Goal: Transaction & Acquisition: Download file/media

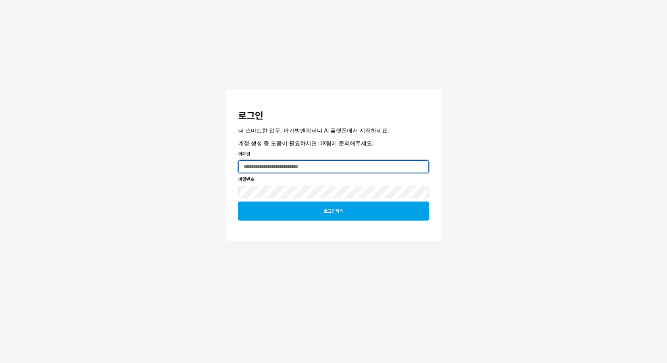
type input "**********"
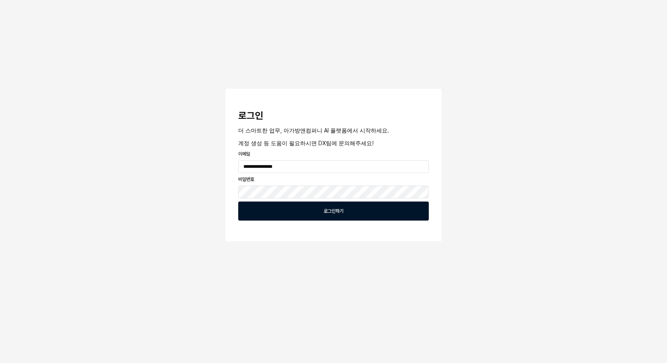
click at [350, 210] on div "로그인하기" at bounding box center [333, 211] width 183 height 18
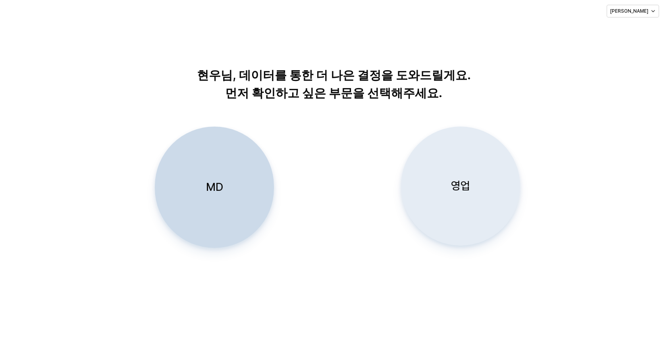
click at [422, 211] on div "영업" at bounding box center [460, 186] width 112 height 118
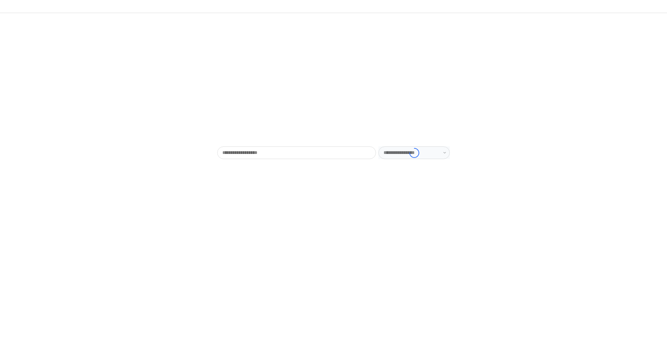
type input "******"
click at [353, 153] on input "App Frame" at bounding box center [291, 153] width 149 height 12
click at [353, 185] on div "- ******" at bounding box center [333, 99] width 667 height 173
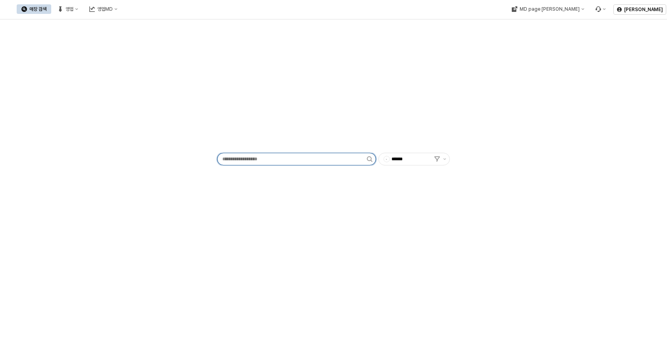
click at [314, 155] on input "App Frame" at bounding box center [291, 159] width 149 height 12
click at [314, 206] on div "- ******" at bounding box center [333, 191] width 667 height 344
click at [83, 13] on button "영업" at bounding box center [68, 9] width 30 height 10
click at [144, 22] on div "목표매출 달성현황" at bounding box center [156, 24] width 42 height 6
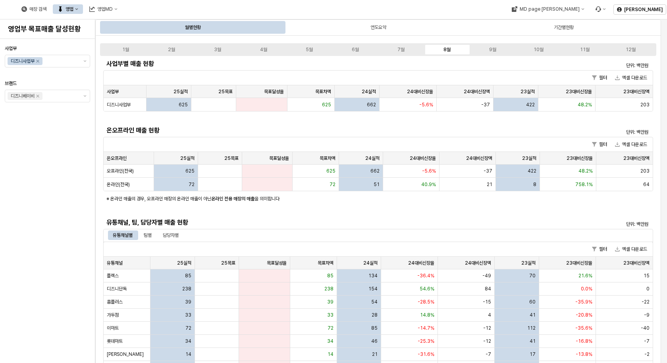
click at [51, 178] on div "사업부 디즈니사업부 브랜드 디즈니베이비" at bounding box center [47, 201] width 85 height 318
click at [38, 62] on icon "Remove 디즈니사업부" at bounding box center [38, 61] width 6 height 6
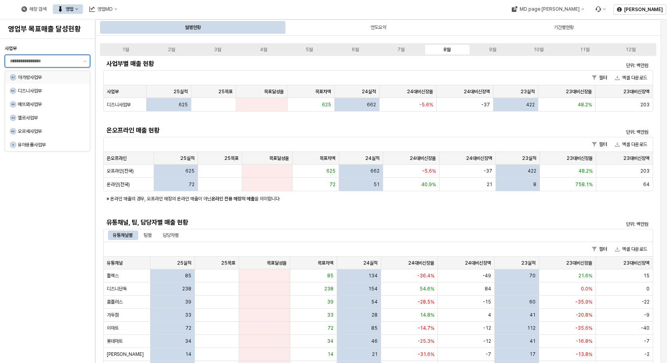
click at [37, 79] on div "아가방사업부" at bounding box center [49, 77] width 62 height 6
click at [68, 208] on div "사업부 아가방사업부 [GEOGRAPHIC_DATA]" at bounding box center [47, 201] width 85 height 318
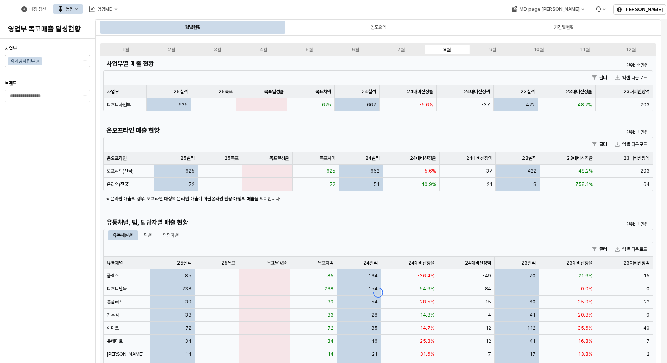
click at [35, 139] on div "사업부 아가방사업부 [GEOGRAPHIC_DATA]" at bounding box center [47, 201] width 85 height 318
click at [83, 98] on button "제안 사항 표시" at bounding box center [85, 96] width 10 height 12
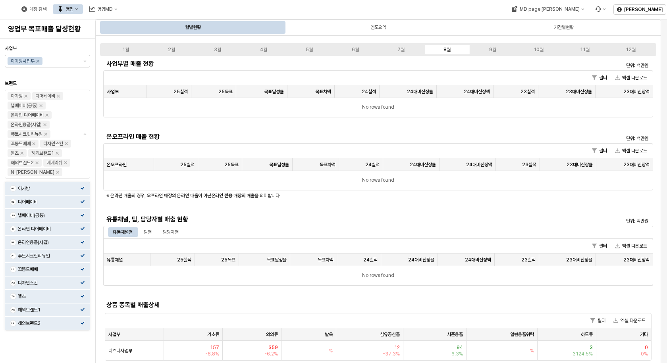
click at [67, 78] on div at bounding box center [47, 74] width 79 height 10
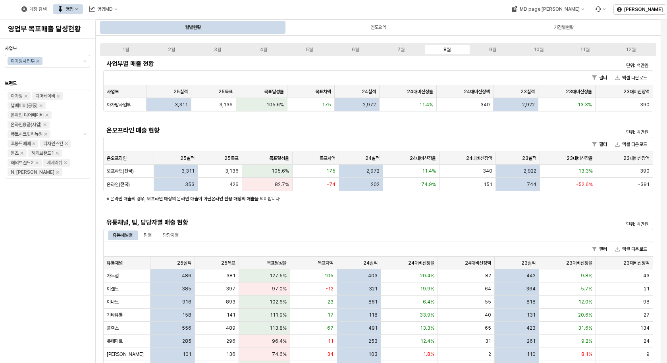
click at [151, 231] on div "팀별" at bounding box center [148, 236] width 8 height 10
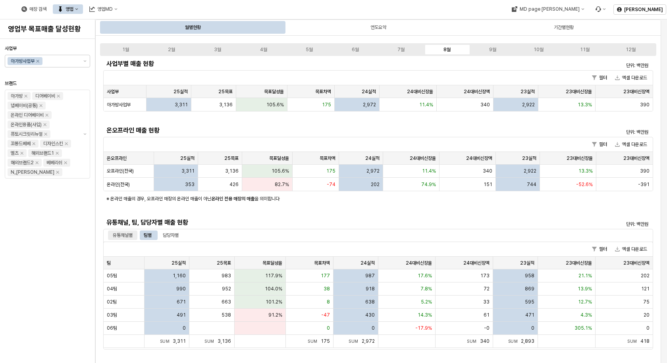
click at [118, 233] on div "유통채널별" at bounding box center [123, 236] width 20 height 10
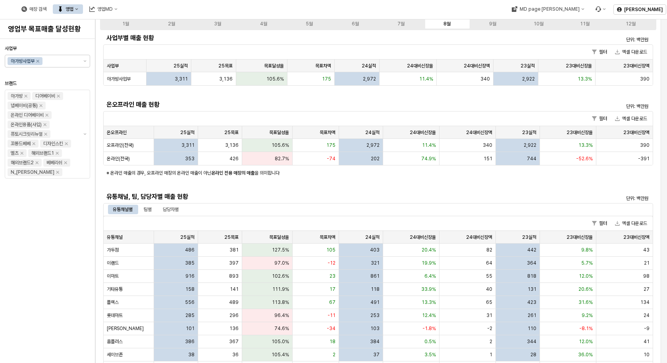
scroll to position [40, 0]
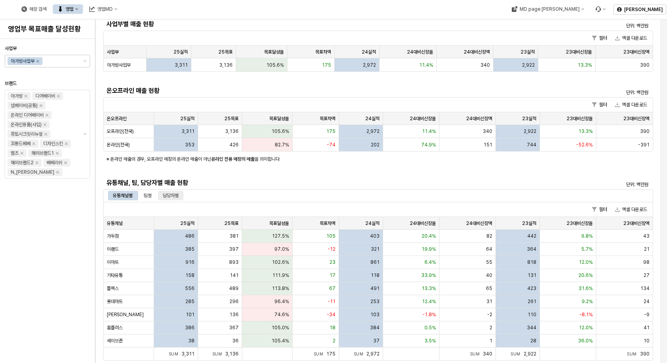
click at [169, 196] on div "담당자별" at bounding box center [171, 196] width 16 height 10
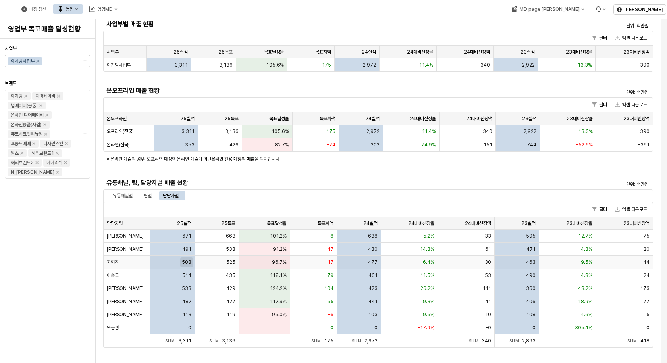
click at [187, 262] on span "508" at bounding box center [187, 262] width 10 height 6
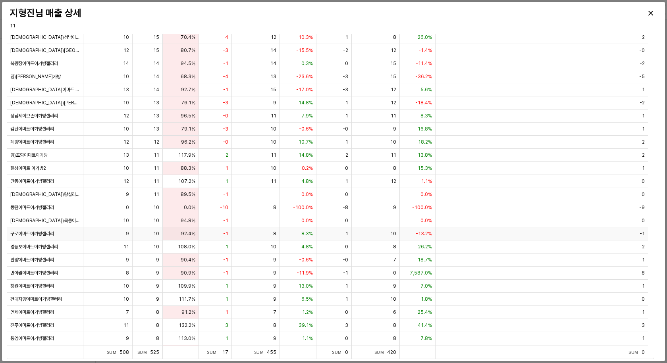
scroll to position [0, 0]
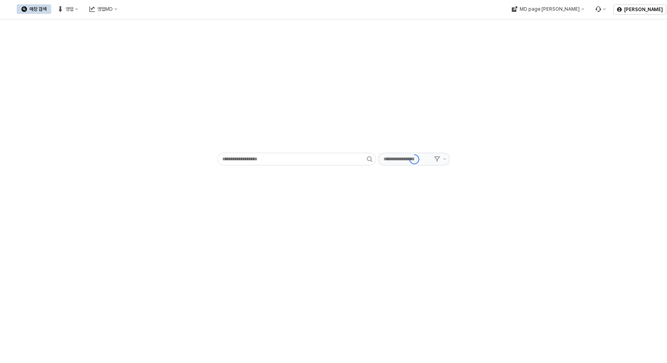
type input "******"
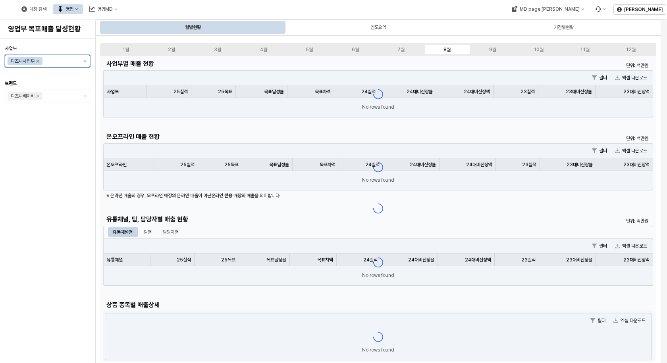
click at [83, 59] on button "제안 사항 표시" at bounding box center [85, 61] width 10 height 12
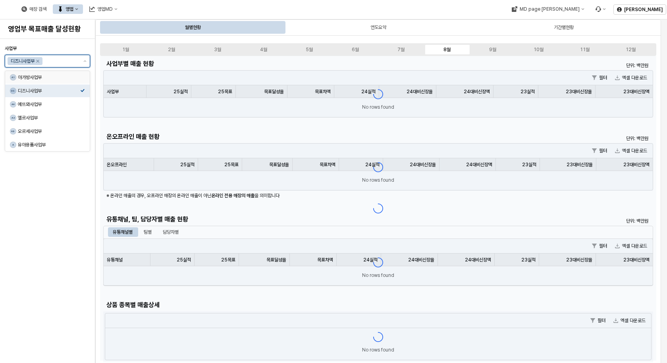
click at [41, 79] on div "아가방사업부" at bounding box center [49, 77] width 62 height 6
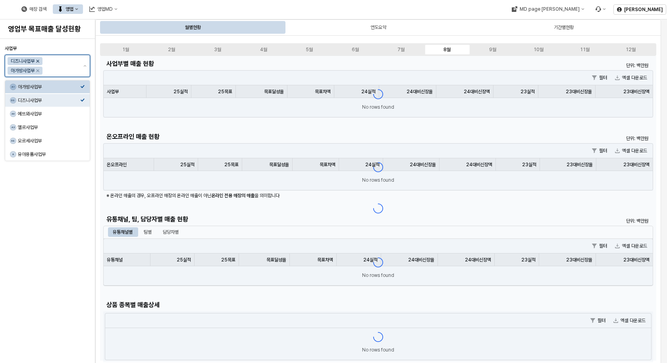
click at [38, 62] on icon "Remove 디즈니사업부" at bounding box center [38, 61] width 3 height 3
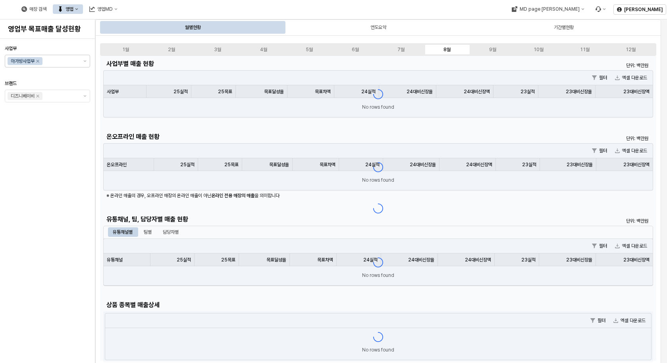
click at [45, 208] on div "사업부 아가방사업부 브랜드 디즈니베이비" at bounding box center [47, 201] width 85 height 318
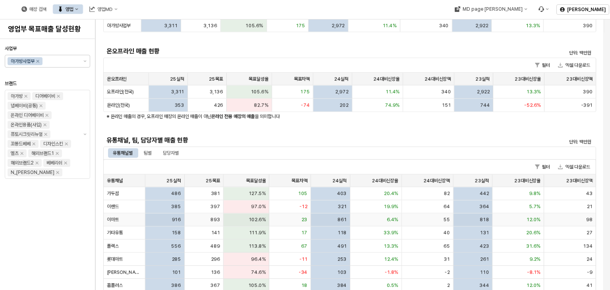
scroll to position [119, 0]
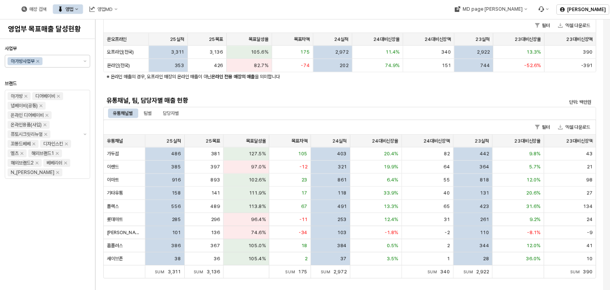
click at [276, 111] on div "유통채널별 팀별 담당자별" at bounding box center [349, 113] width 483 height 10
click at [152, 113] on div "팀별" at bounding box center [148, 113] width 8 height 10
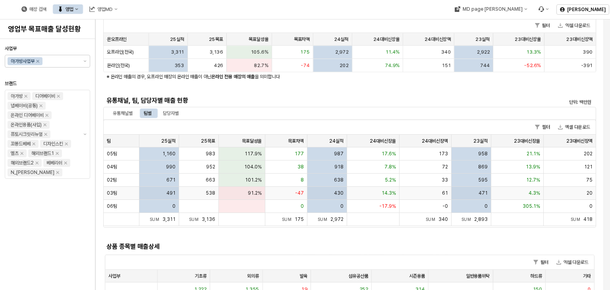
click at [160, 194] on div "491" at bounding box center [159, 193] width 40 height 13
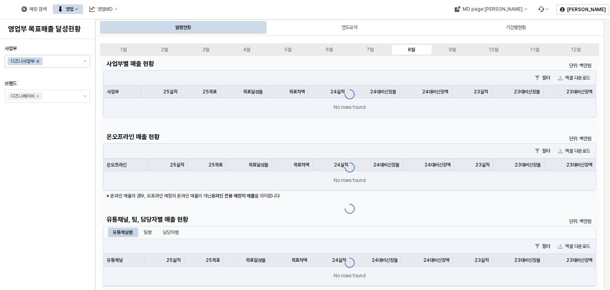
click at [39, 62] on icon "Remove 디즈니사업부" at bounding box center [38, 61] width 3 height 3
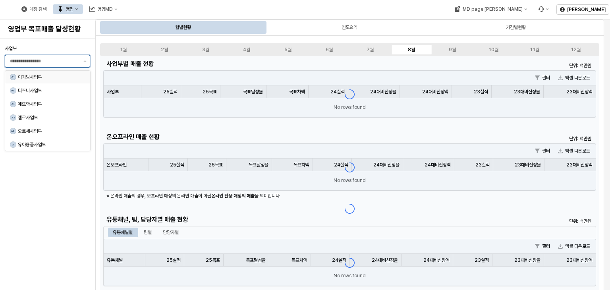
click at [46, 76] on div "아가방사업부" at bounding box center [49, 77] width 63 height 6
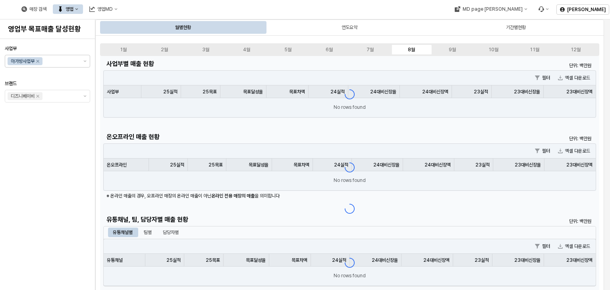
click at [47, 208] on div "사업부 아가방사업부 브랜드 디즈니베이비" at bounding box center [47, 164] width 85 height 244
click at [586, 10] on div "[PERSON_NAME]" at bounding box center [583, 10] width 46 height 10
click at [54, 142] on div "사업부 아가방사업부 [GEOGRAPHIC_DATA]" at bounding box center [47, 164] width 85 height 244
click at [85, 93] on button "제안 사항 표시" at bounding box center [85, 96] width 10 height 12
click at [62, 150] on div "사업부 아가방사업부 [GEOGRAPHIC_DATA]" at bounding box center [47, 164] width 85 height 244
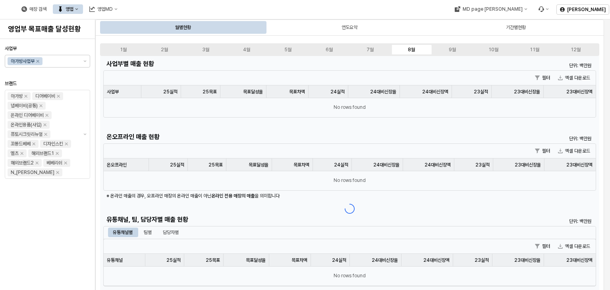
click at [63, 212] on div "사업부 아가방사업부 브랜드 아가방 디어베이비 냅베이비(공통) 온라인 디어베이비 온라인용품(사입) 퓨토시크릿리뉴얼 꼬똥드베베 디자인스킨 엘츠 해…" at bounding box center [47, 164] width 85 height 244
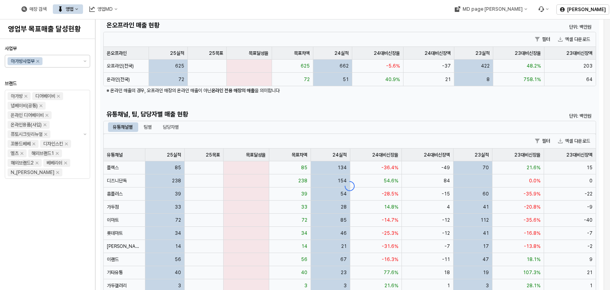
scroll to position [119, 0]
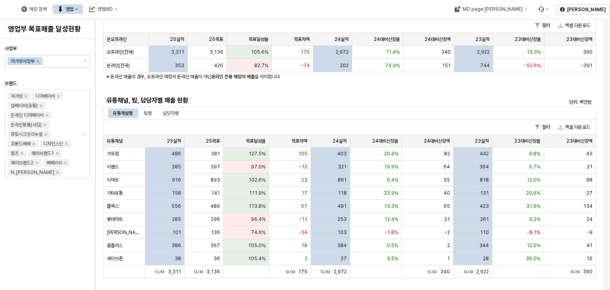
drag, startPoint x: 64, startPoint y: 251, endPoint x: 57, endPoint y: 249, distance: 6.9
click at [65, 250] on div "사업부 아가방사업부 브랜드 아가방 디어베이비 냅베이비(공통) 온라인 디어베이비 온라인용품(사입) 퓨토시크릿리뉴얼 꼬똥드베베 디자인스킨 엘츠 해…" at bounding box center [47, 164] width 85 height 244
click at [148, 115] on div "팀별" at bounding box center [148, 113] width 8 height 10
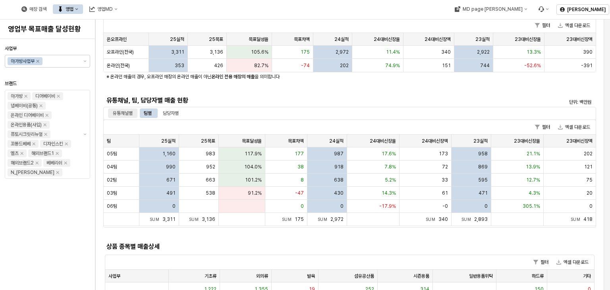
click at [122, 114] on div "유통채널별" at bounding box center [123, 113] width 20 height 10
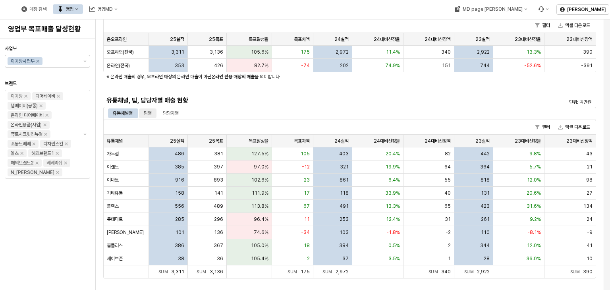
click at [151, 114] on div "팀별" at bounding box center [148, 113] width 8 height 10
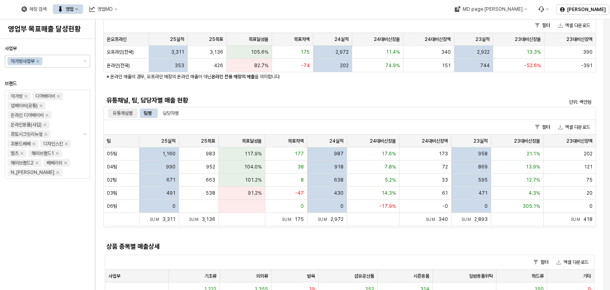
click at [127, 113] on div "유통채널별" at bounding box center [123, 113] width 20 height 10
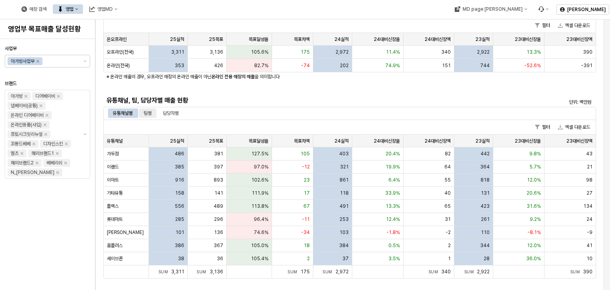
click at [148, 113] on div "팀별" at bounding box center [148, 113] width 8 height 10
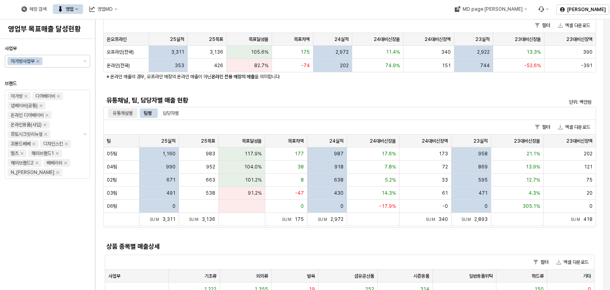
click at [129, 115] on div "유통채널별" at bounding box center [123, 113] width 20 height 10
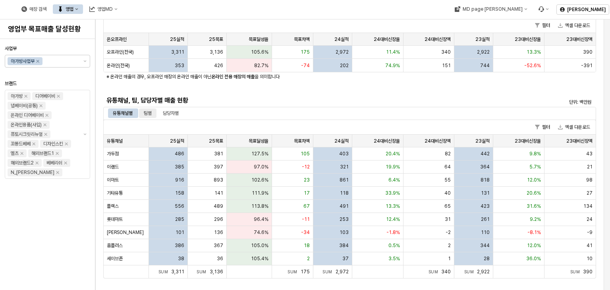
click at [148, 112] on div "팀별" at bounding box center [148, 113] width 8 height 10
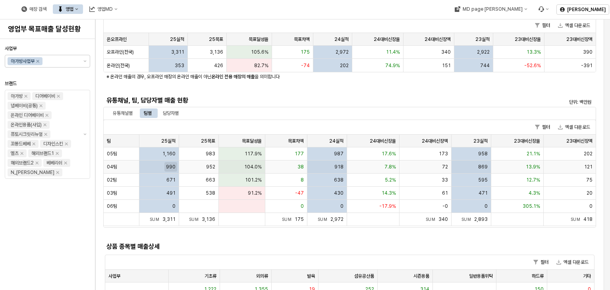
click at [171, 164] on span "990" at bounding box center [171, 167] width 10 height 6
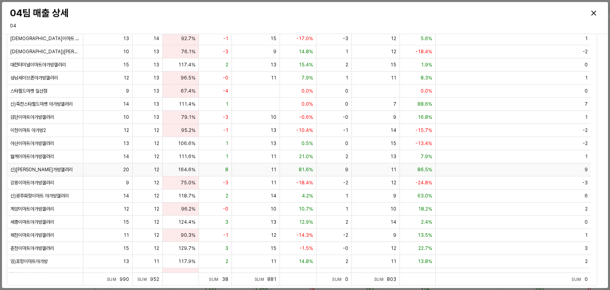
scroll to position [0, 0]
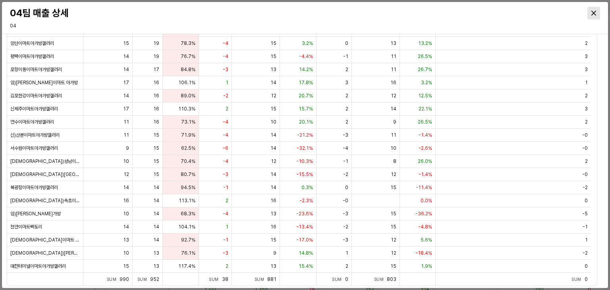
click at [593, 12] on icon "Close" at bounding box center [593, 13] width 5 height 5
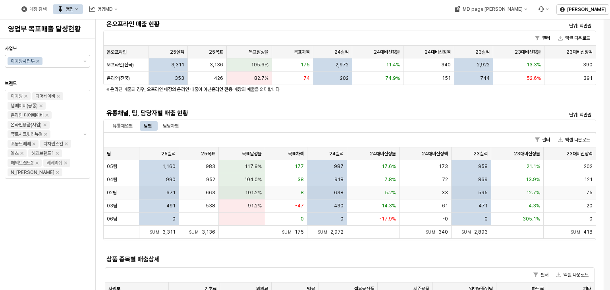
scroll to position [119, 0]
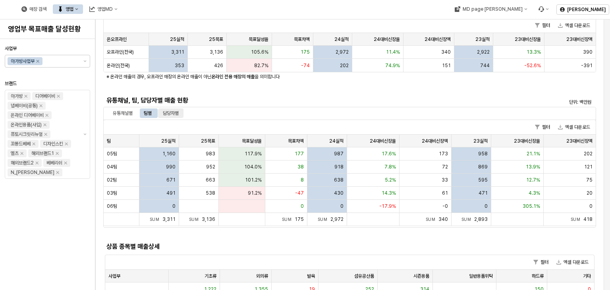
click at [170, 110] on div "담당자별" at bounding box center [171, 113] width 16 height 10
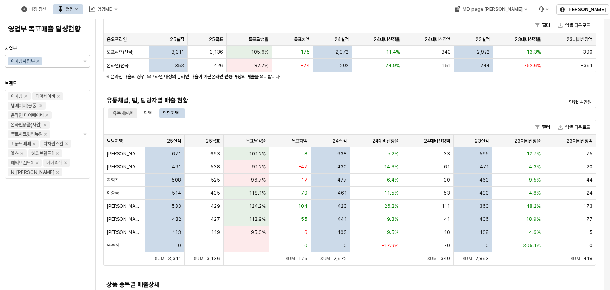
click at [121, 110] on div "유통채널별" at bounding box center [123, 113] width 20 height 10
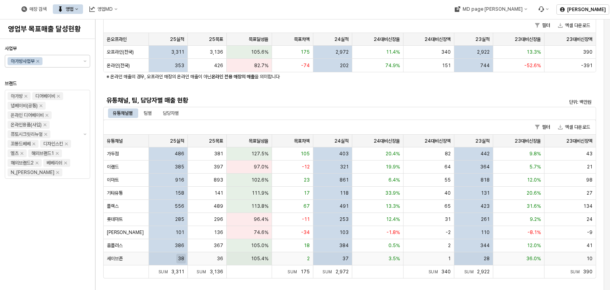
click at [181, 258] on span "38" at bounding box center [181, 258] width 6 height 6
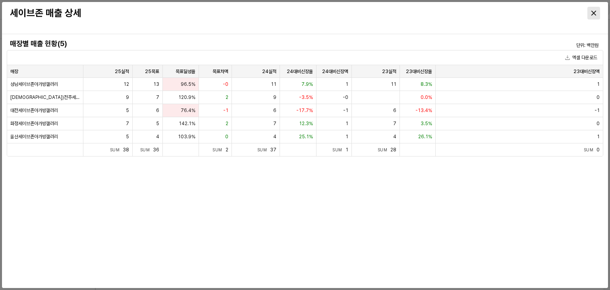
click at [593, 12] on icon "Close" at bounding box center [593, 13] width 5 height 5
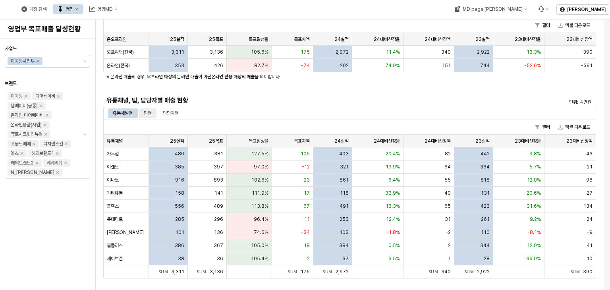
click at [151, 114] on div "팀별" at bounding box center [148, 113] width 8 height 10
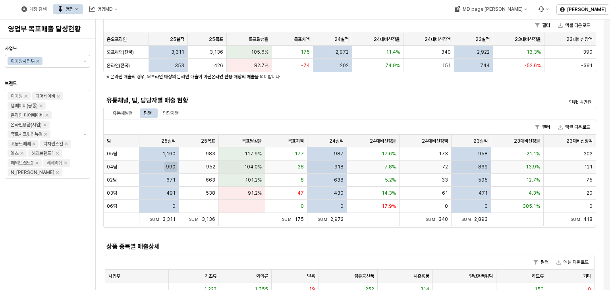
click at [171, 169] on span "990" at bounding box center [171, 167] width 10 height 6
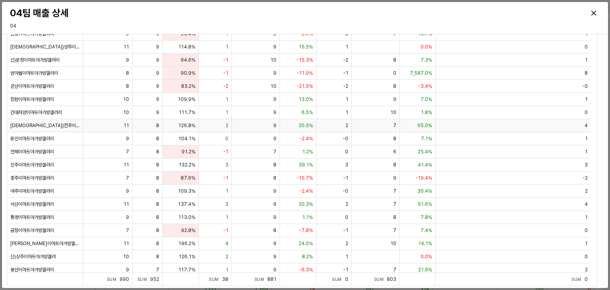
scroll to position [638, 0]
click at [590, 13] on div "Close" at bounding box center [593, 13] width 12 height 12
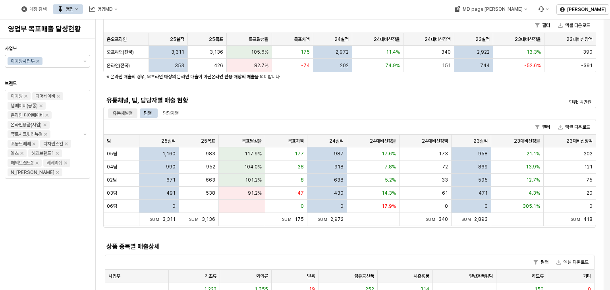
click at [127, 114] on div "유통채널별" at bounding box center [123, 113] width 20 height 10
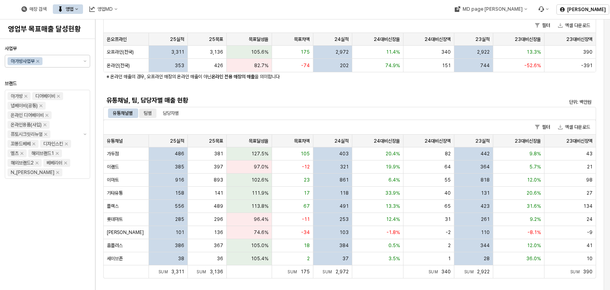
click at [148, 113] on div "팀별" at bounding box center [148, 113] width 8 height 10
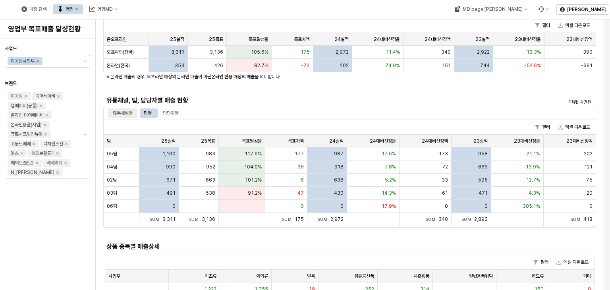
click at [130, 113] on div "유통채널별" at bounding box center [123, 113] width 20 height 10
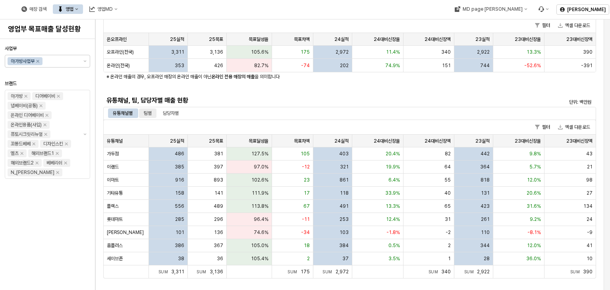
click at [145, 115] on div "팀별" at bounding box center [148, 113] width 8 height 10
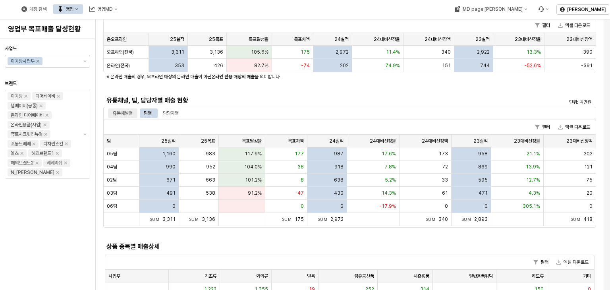
click at [127, 116] on div "유통채널별" at bounding box center [123, 113] width 20 height 10
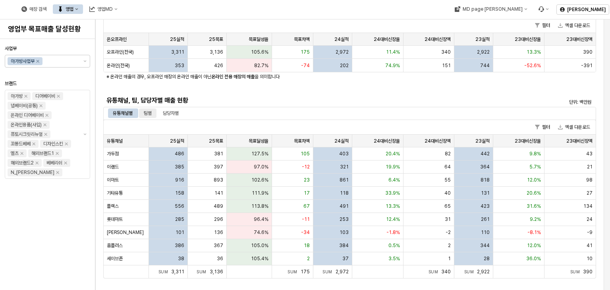
click at [152, 115] on div "팀별" at bounding box center [147, 113] width 17 height 10
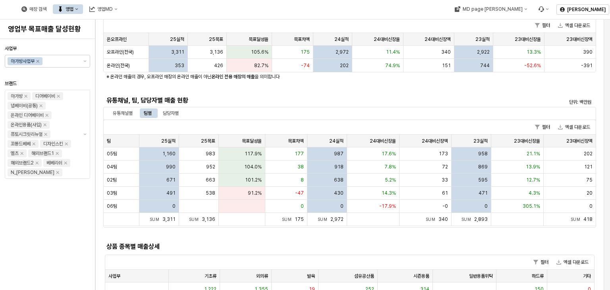
click at [112, 140] on div "팀 팀" at bounding box center [122, 141] width 36 height 13
click at [116, 115] on div "유통채널별" at bounding box center [123, 113] width 20 height 10
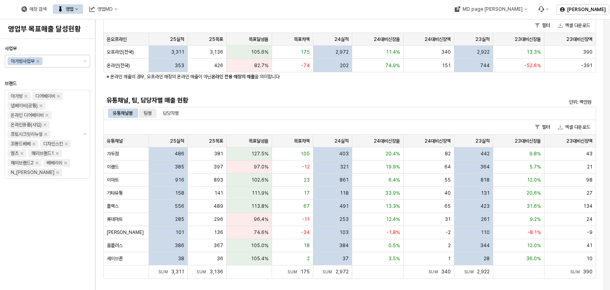
click at [150, 114] on div "팀별" at bounding box center [148, 113] width 8 height 10
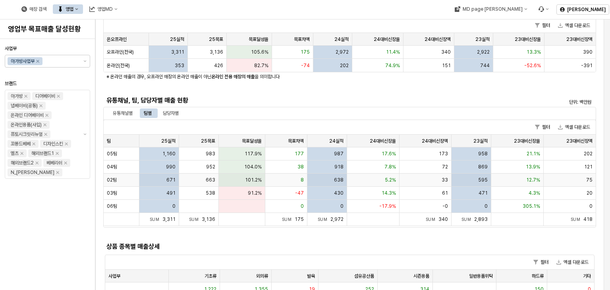
click at [113, 180] on span "02팀" at bounding box center [112, 180] width 10 height 6
click at [171, 180] on div "매장별 매출 현황(98) 단위: 백만원 엑셀 다운로드 매장 매장 25실적 25실적 남양주이마트 아가방2 20 양산이마트아가방갤러리 15 평택이…" at bounding box center [305, 188] width 572 height 293
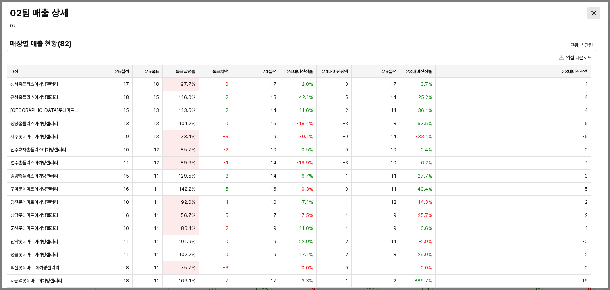
click at [597, 15] on div "Close" at bounding box center [593, 13] width 12 height 12
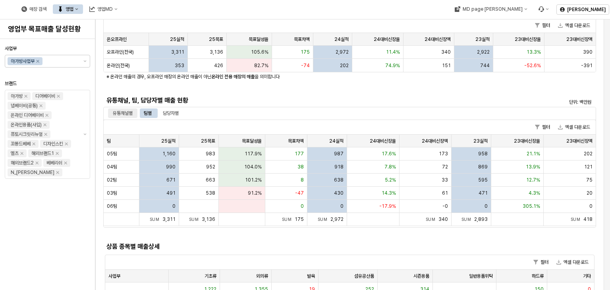
click at [122, 110] on div "유통채널별" at bounding box center [123, 113] width 20 height 10
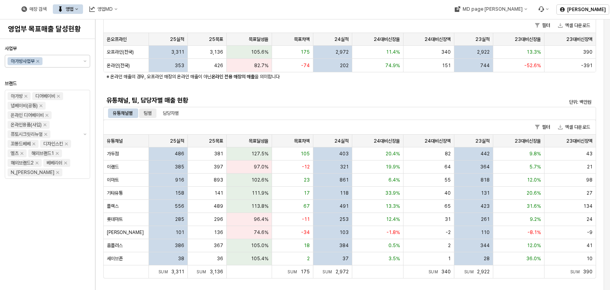
click at [149, 112] on div "팀별" at bounding box center [148, 113] width 8 height 10
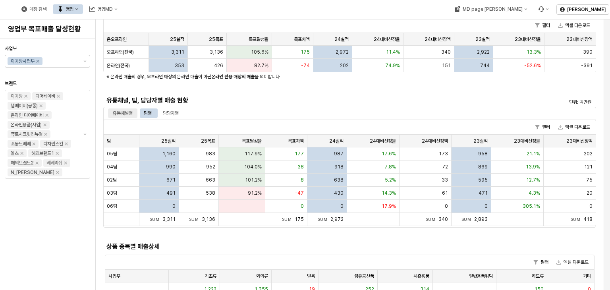
click at [117, 115] on div "유통채널별" at bounding box center [123, 113] width 20 height 10
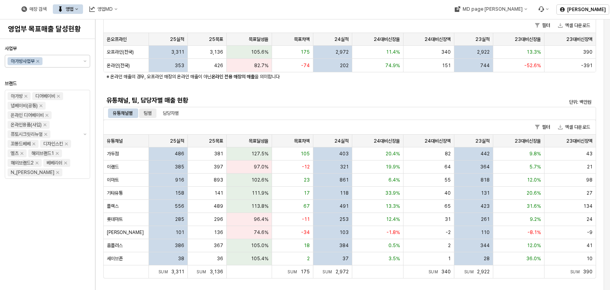
click at [146, 111] on div "팀별" at bounding box center [148, 113] width 8 height 10
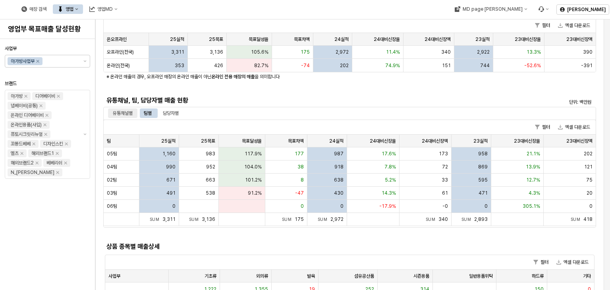
click at [129, 113] on div "유통채널별" at bounding box center [123, 113] width 20 height 10
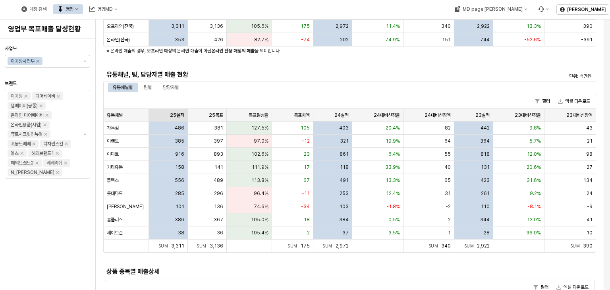
scroll to position [159, 0]
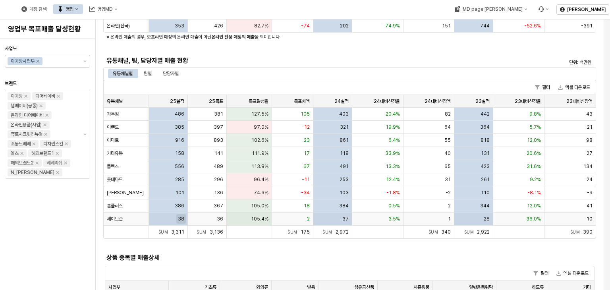
click at [183, 219] on span "38" at bounding box center [181, 219] width 6 height 6
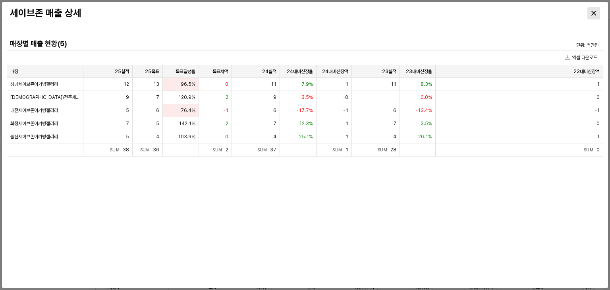
click at [595, 13] on div "Close" at bounding box center [593, 13] width 12 height 12
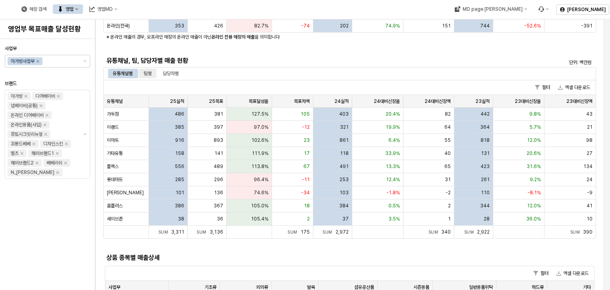
click at [142, 69] on div "팀별" at bounding box center [147, 74] width 17 height 10
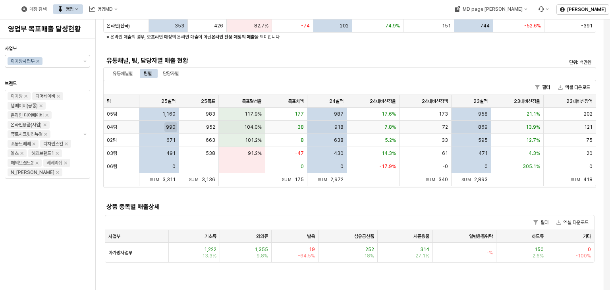
click at [168, 126] on span "990" at bounding box center [171, 127] width 10 height 6
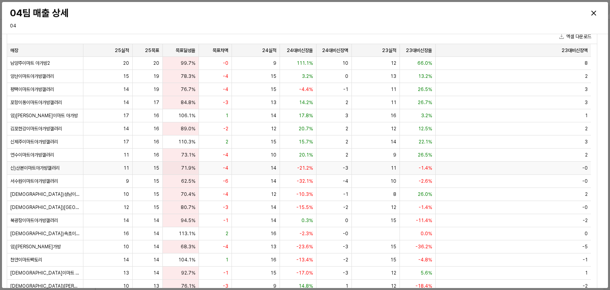
scroll to position [0, 0]
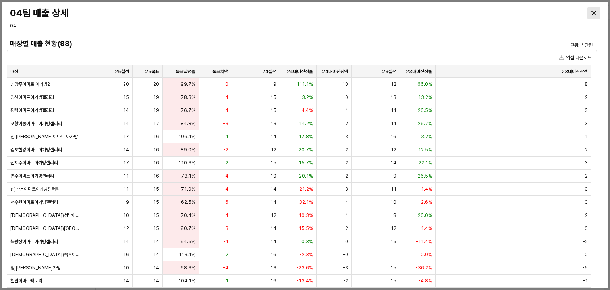
click at [597, 15] on div "Close" at bounding box center [593, 13] width 12 height 12
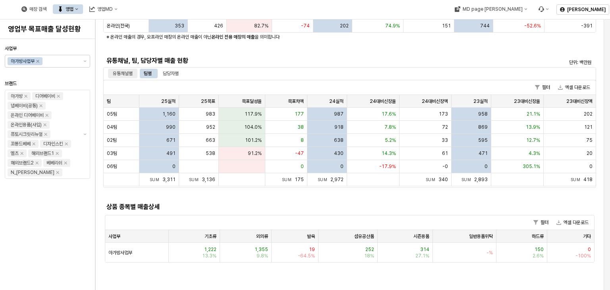
click at [122, 73] on div "유통채널별" at bounding box center [123, 74] width 20 height 10
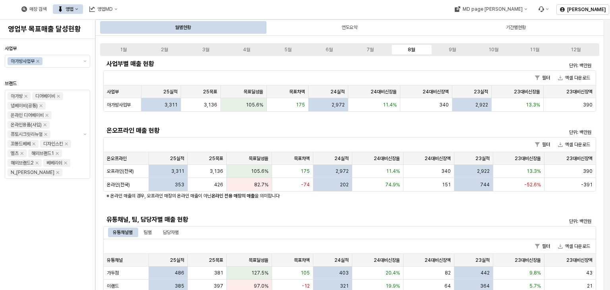
scroll to position [159, 0]
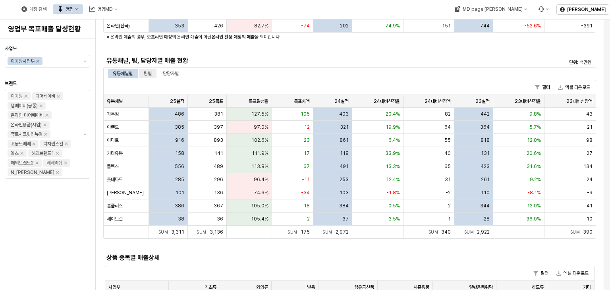
click at [151, 73] on div "팀별" at bounding box center [148, 74] width 8 height 10
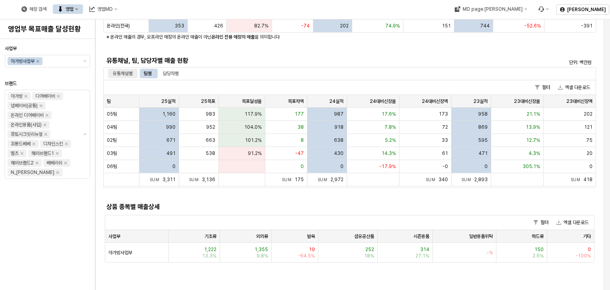
click at [123, 75] on div "유통채널별" at bounding box center [123, 74] width 20 height 10
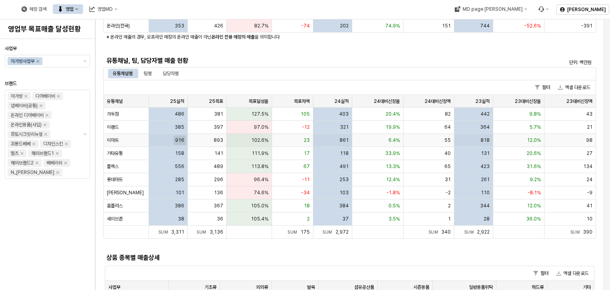
click at [179, 139] on span "916" at bounding box center [179, 140] width 9 height 6
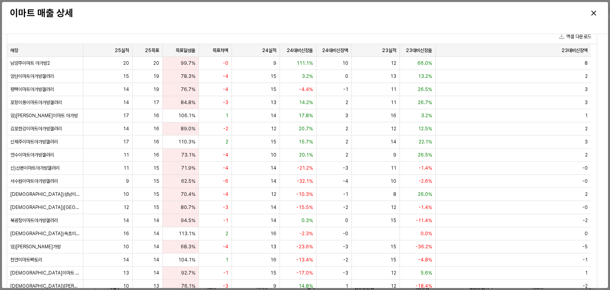
scroll to position [0, 0]
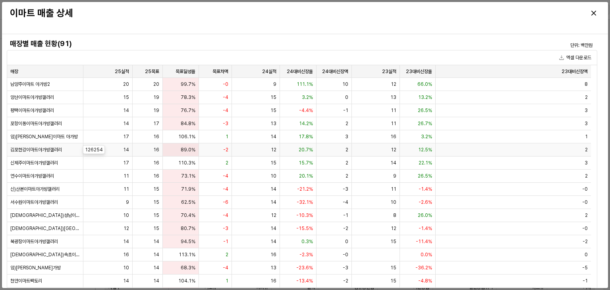
drag, startPoint x: 75, startPoint y: 148, endPoint x: 397, endPoint y: 36, distance: 341.0
click at [394, 38] on div "매장별 매출 현황(91)" at bounding box center [228, 43] width 443 height 13
click at [566, 57] on button "엑셀 다운로드" at bounding box center [575, 58] width 38 height 10
click at [591, 9] on div "Close" at bounding box center [593, 13] width 12 height 12
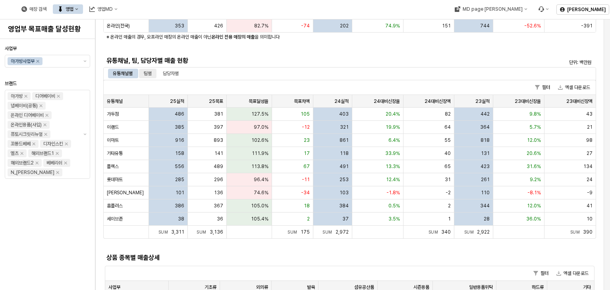
click at [144, 75] on div "팀별" at bounding box center [148, 74] width 8 height 10
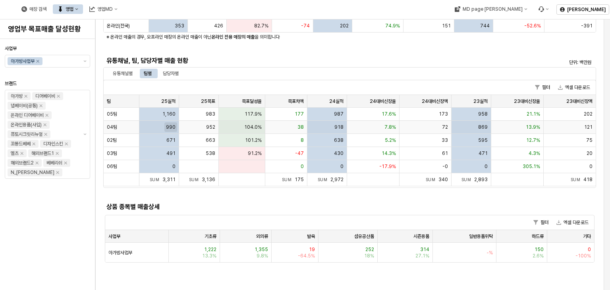
click at [170, 127] on span "990" at bounding box center [171, 127] width 10 height 6
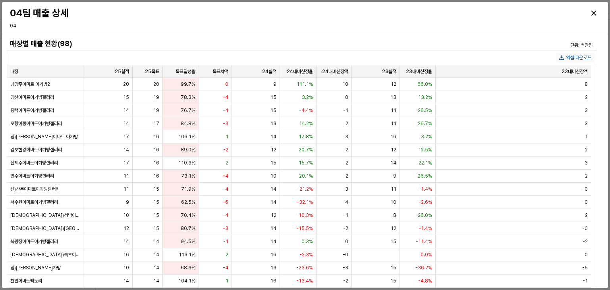
click at [571, 56] on button "엑셀 다운로드" at bounding box center [575, 58] width 38 height 10
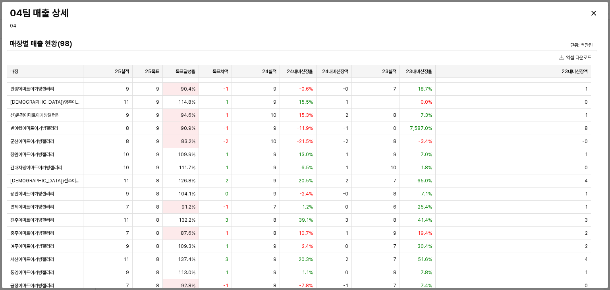
scroll to position [598, 0]
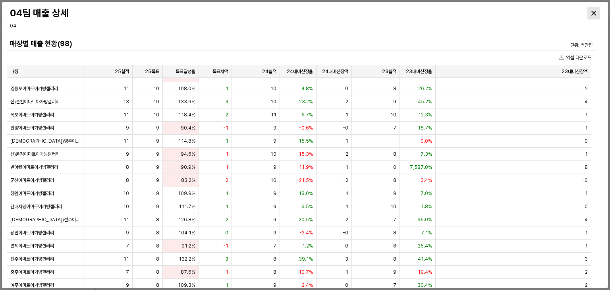
click at [591, 9] on div "Close" at bounding box center [593, 13] width 12 height 12
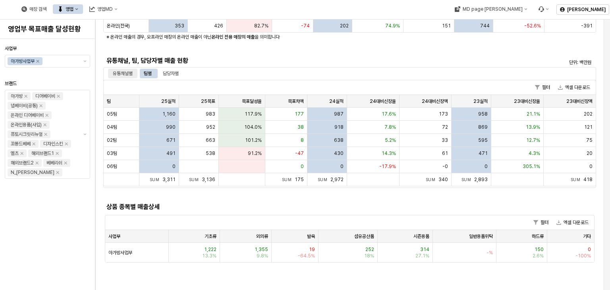
click at [117, 74] on div "유통채널별" at bounding box center [123, 74] width 20 height 10
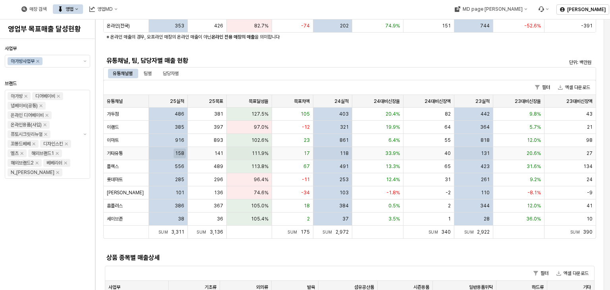
click at [179, 152] on span "158" at bounding box center [179, 153] width 9 height 6
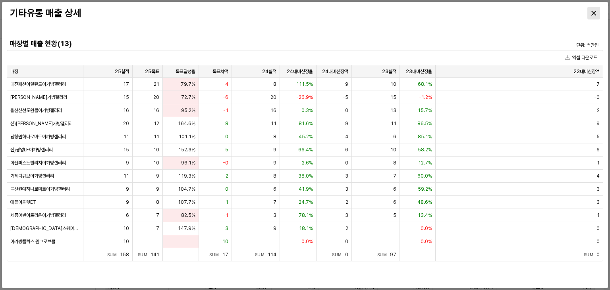
click at [595, 15] on icon "Close" at bounding box center [593, 13] width 5 height 5
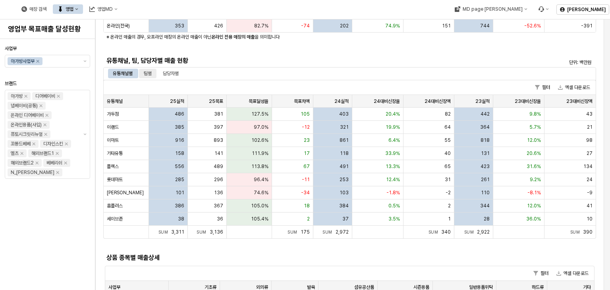
drag, startPoint x: 152, startPoint y: 75, endPoint x: 210, endPoint y: 76, distance: 58.8
click at [151, 75] on div "팀별" at bounding box center [148, 74] width 8 height 10
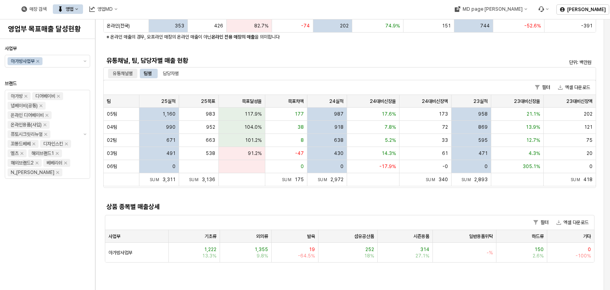
click at [126, 73] on div "유통채널별" at bounding box center [123, 74] width 20 height 10
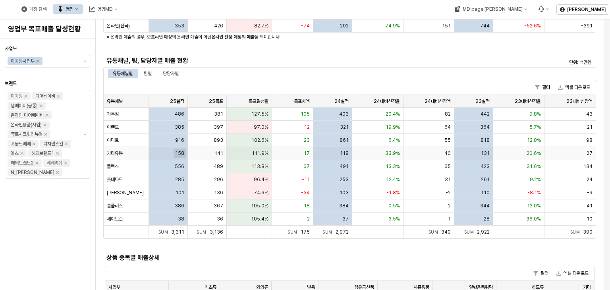
click at [176, 151] on span "158" at bounding box center [179, 153] width 9 height 6
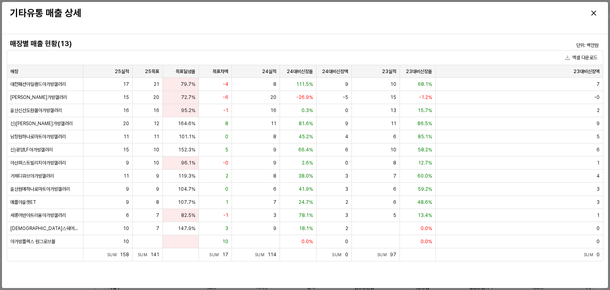
click at [137, 40] on h4 "매장별 매출 현황(13)" at bounding box center [230, 44] width 441 height 8
click at [591, 15] on div "Close" at bounding box center [593, 13] width 12 height 12
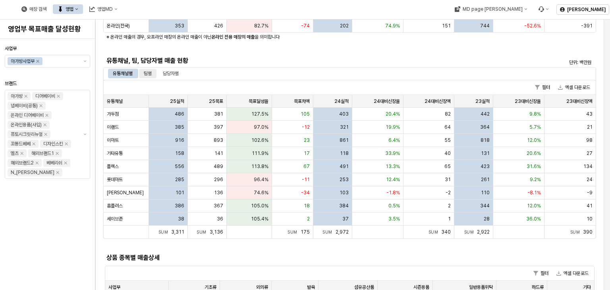
click at [151, 75] on div "팀별" at bounding box center [148, 74] width 8 height 10
